Goal: Information Seeking & Learning: Learn about a topic

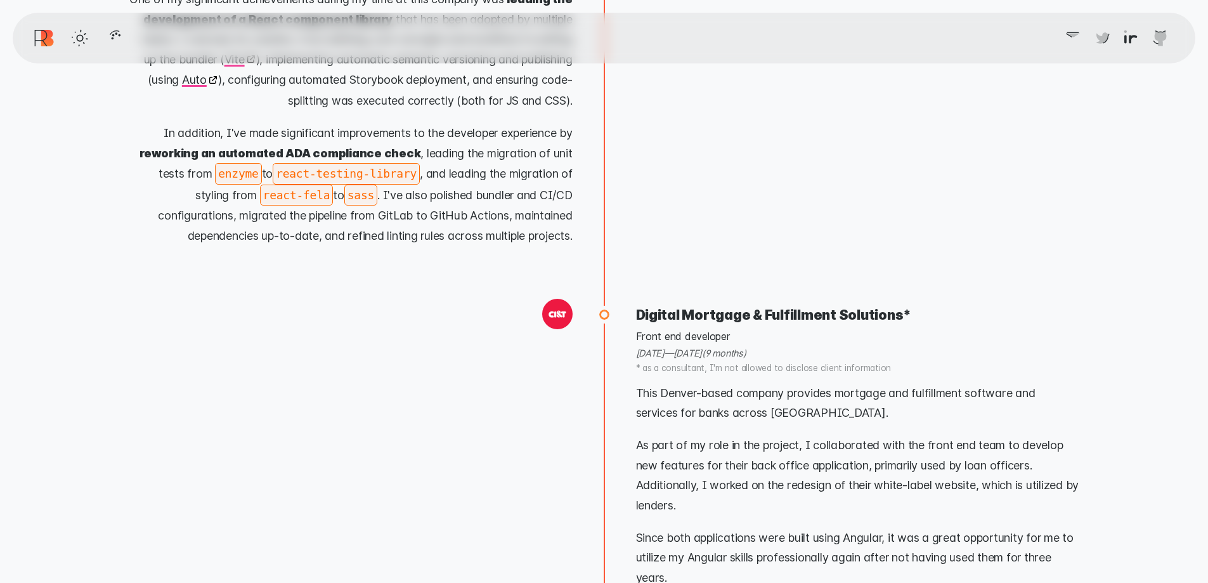
scroll to position [9853, 0]
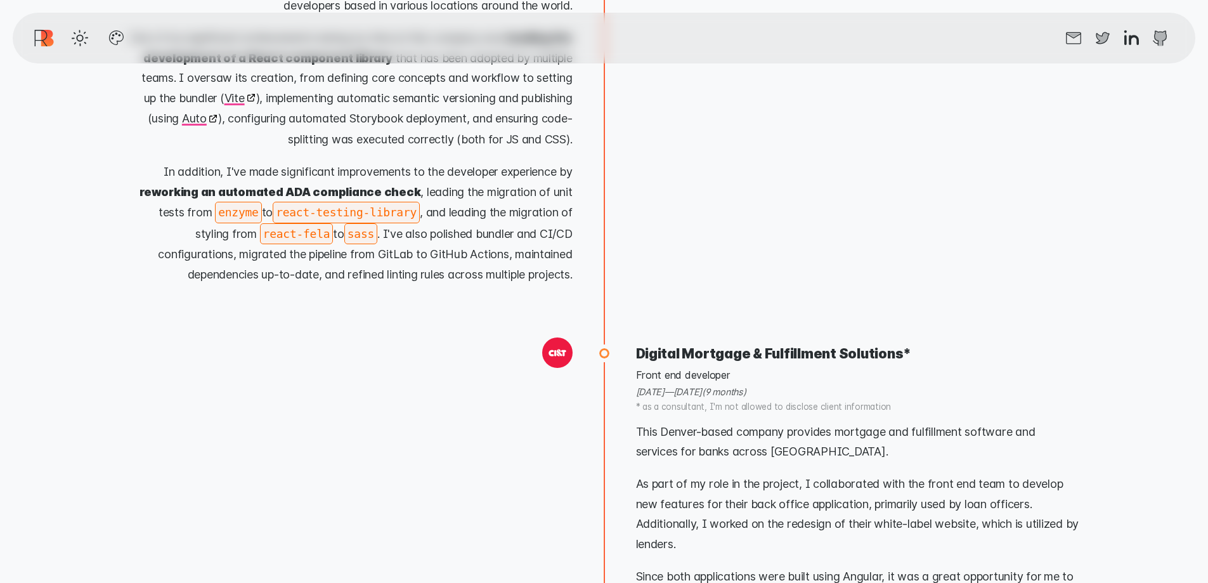
click at [287, 202] on code "react-testing-library" at bounding box center [346, 212] width 147 height 21
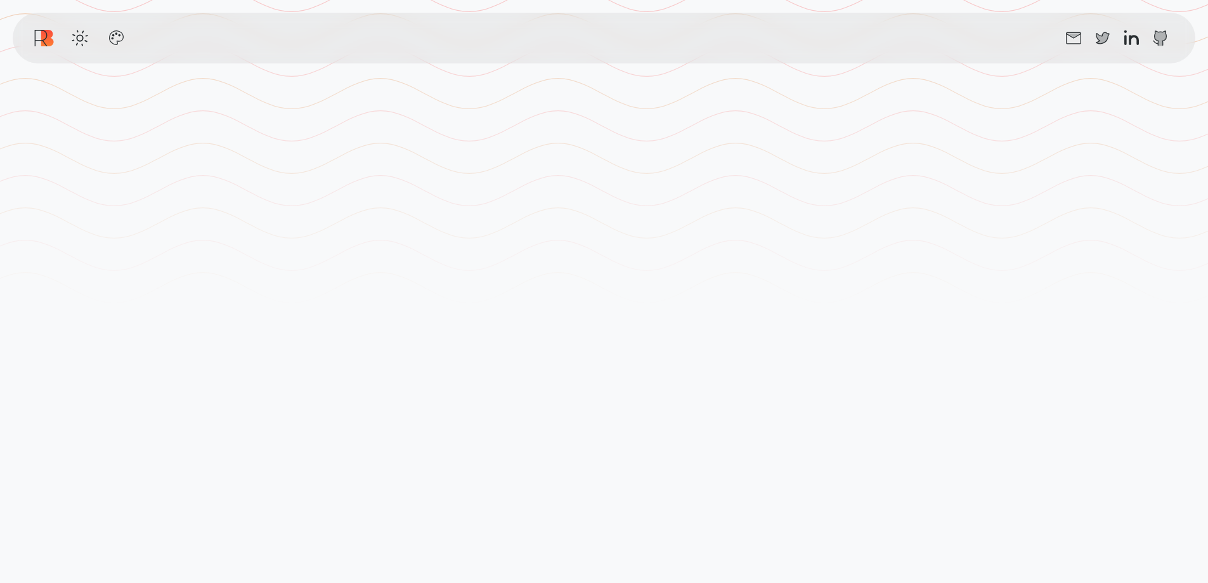
scroll to position [0, 0]
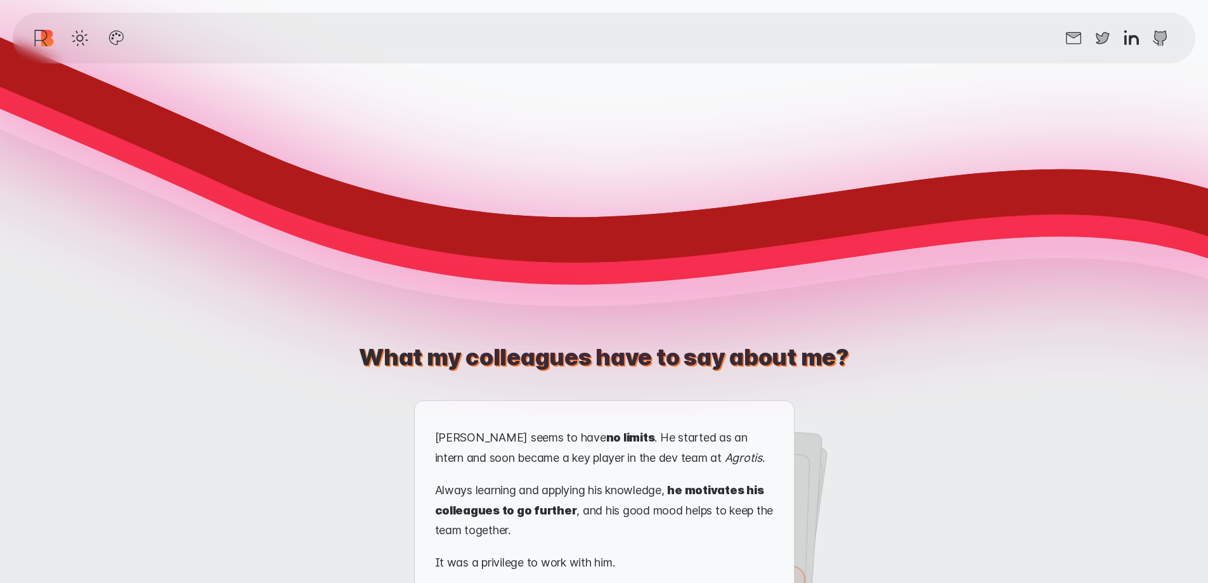
scroll to position [2219, 0]
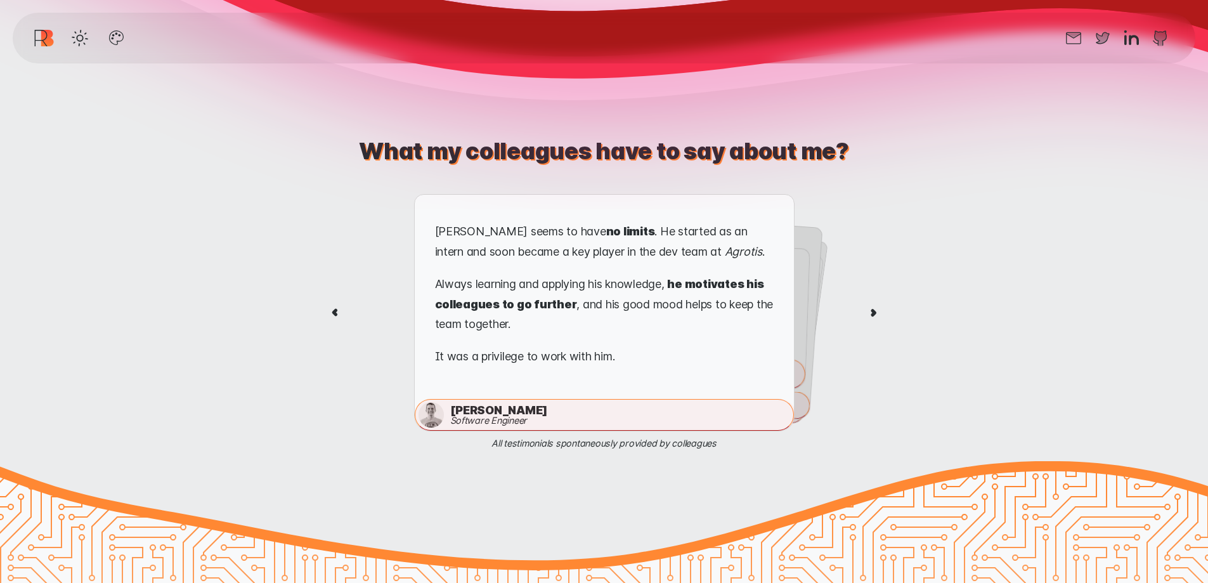
scroll to position [2282, 0]
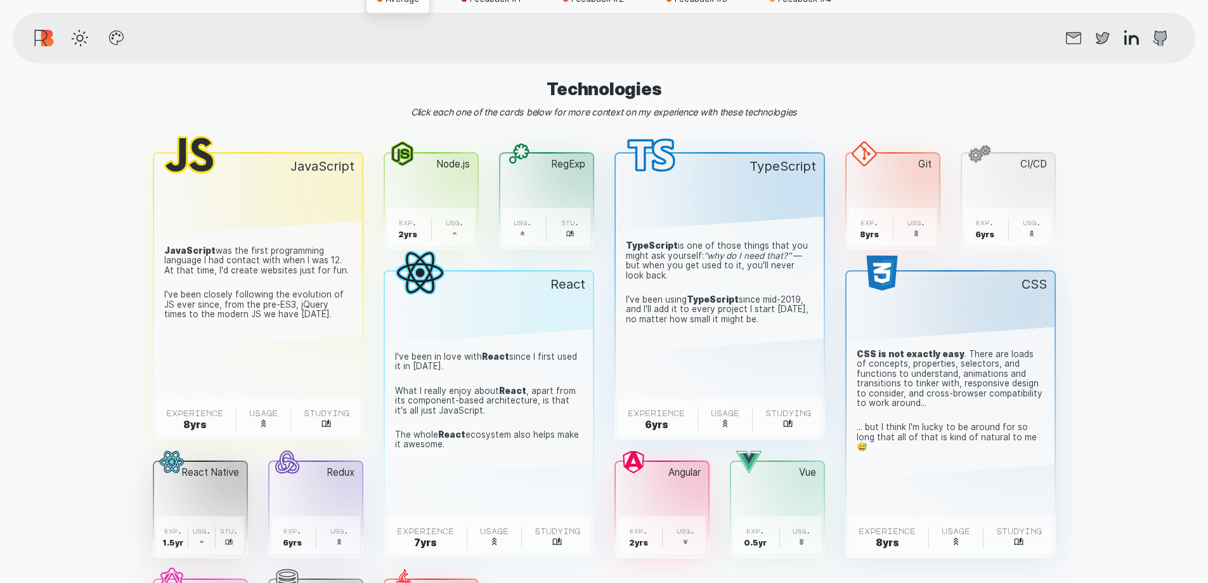
scroll to position [4057, 0]
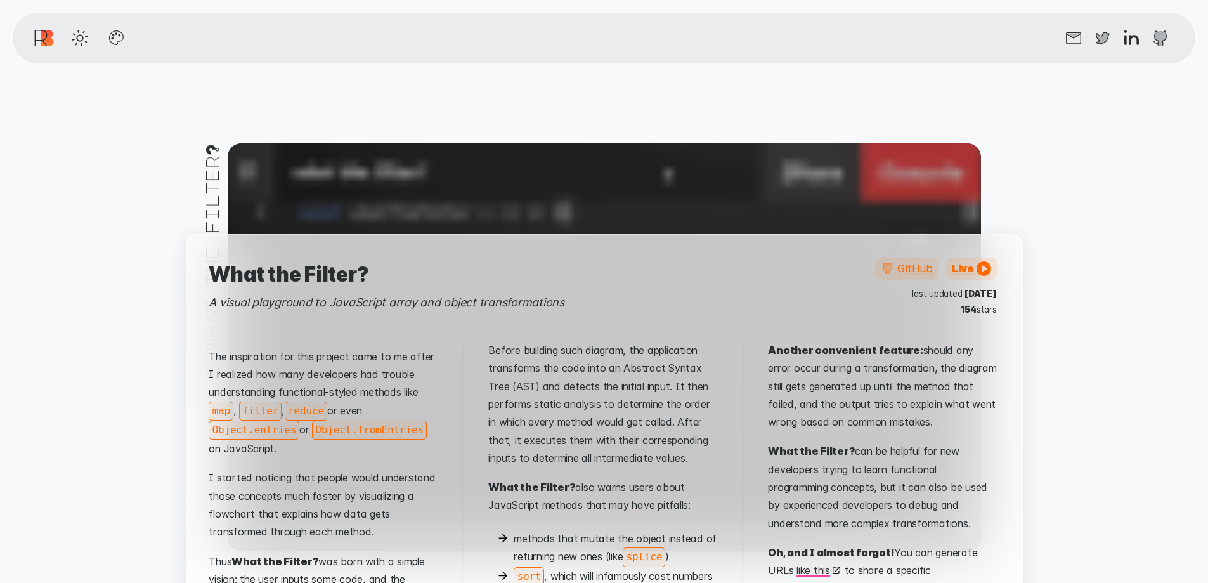
scroll to position [6339, 0]
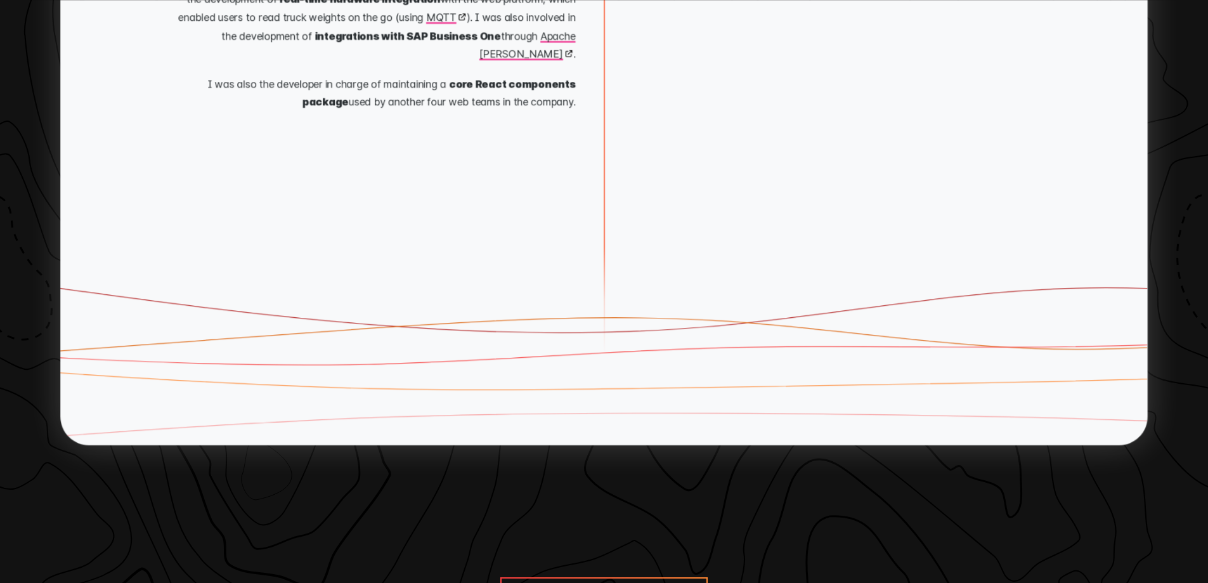
scroll to position [11803, 0]
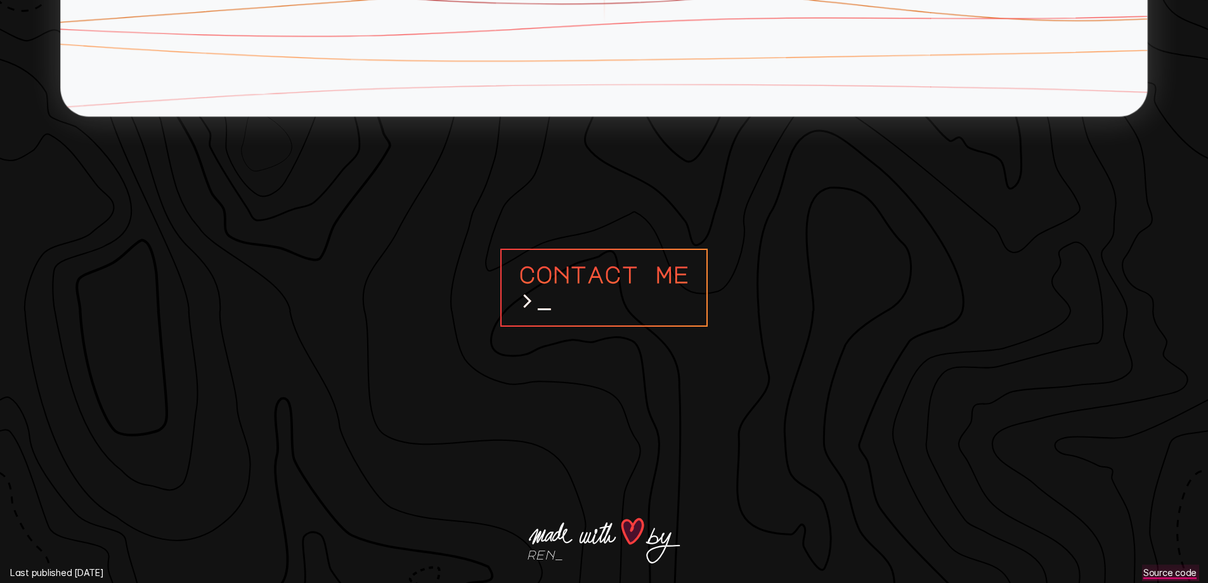
click at [1167, 564] on link "Source code" at bounding box center [1170, 572] width 57 height 17
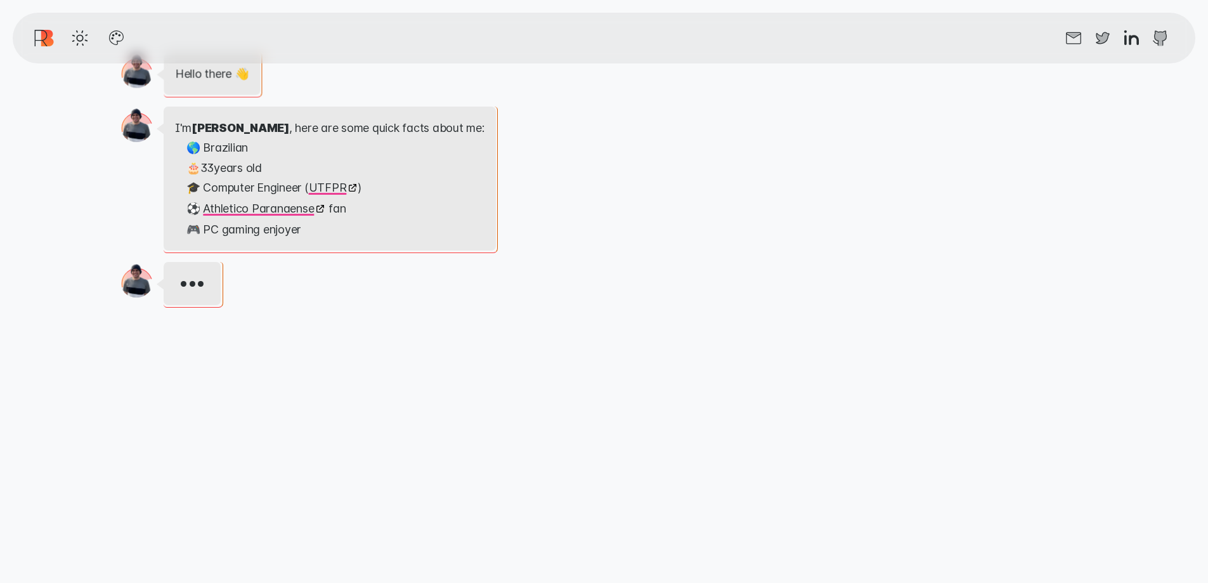
scroll to position [1712, 0]
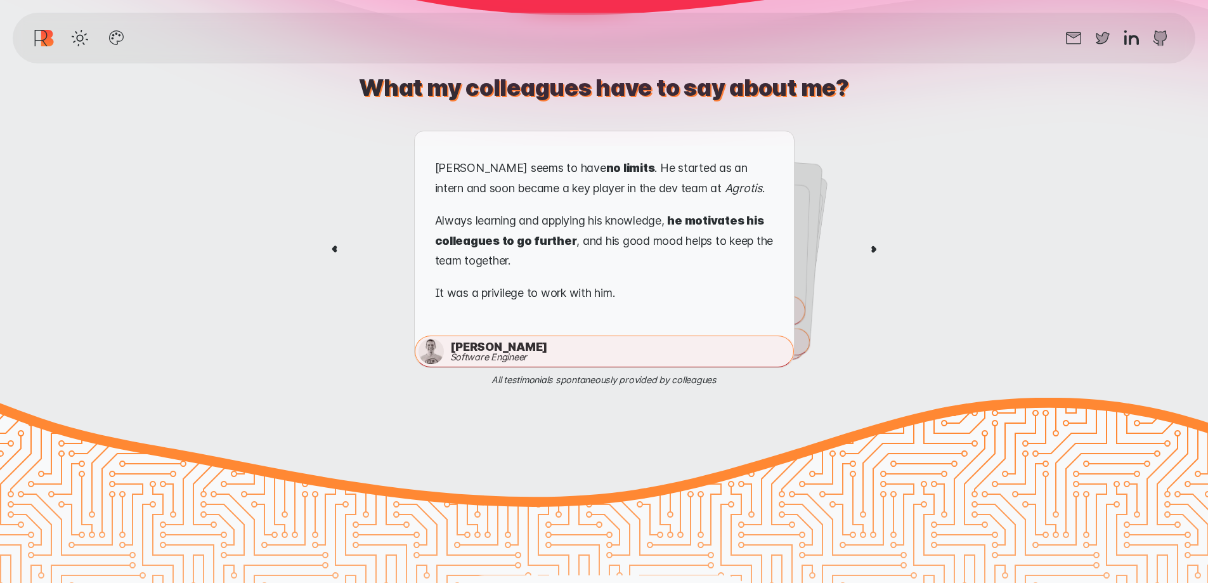
scroll to position [2346, 0]
